Goal: Task Accomplishment & Management: Use online tool/utility

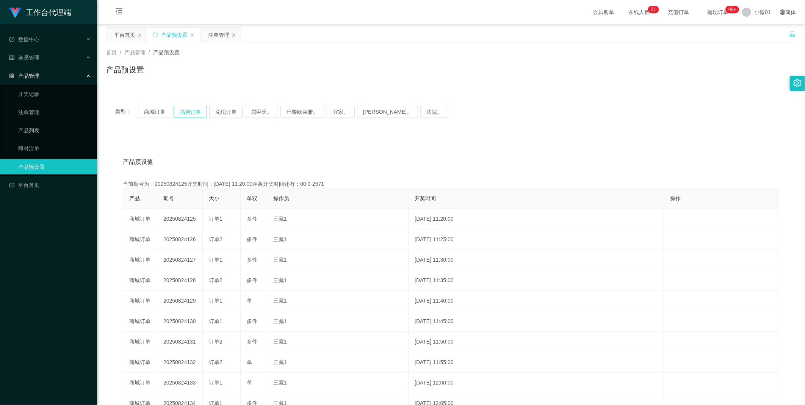
click at [186, 115] on button "福利订单" at bounding box center [190, 112] width 33 height 12
click at [227, 111] on button "兑现订单" at bounding box center [225, 112] width 33 height 12
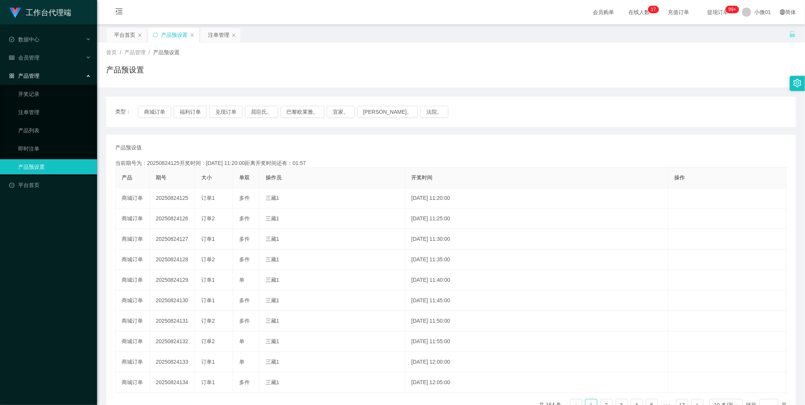
click at [228, 107] on button "兑现订单" at bounding box center [225, 112] width 33 height 12
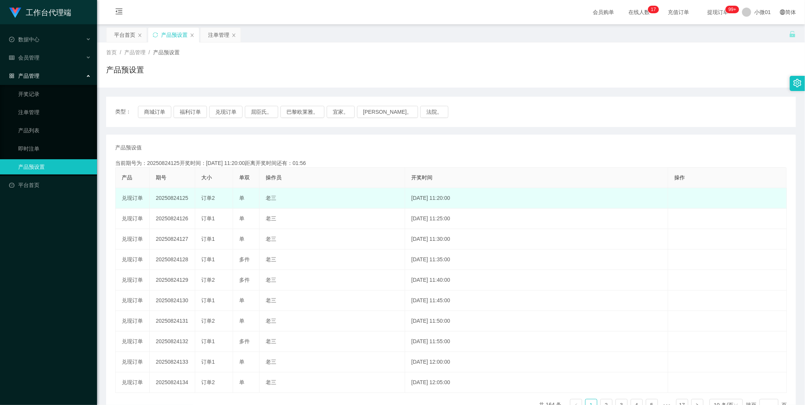
click at [172, 199] on td "20250824125" at bounding box center [172, 198] width 45 height 20
copy td "20250824125"
click at [173, 199] on td "20250824125" at bounding box center [172, 198] width 45 height 20
